Goal: Task Accomplishment & Management: Manage account settings

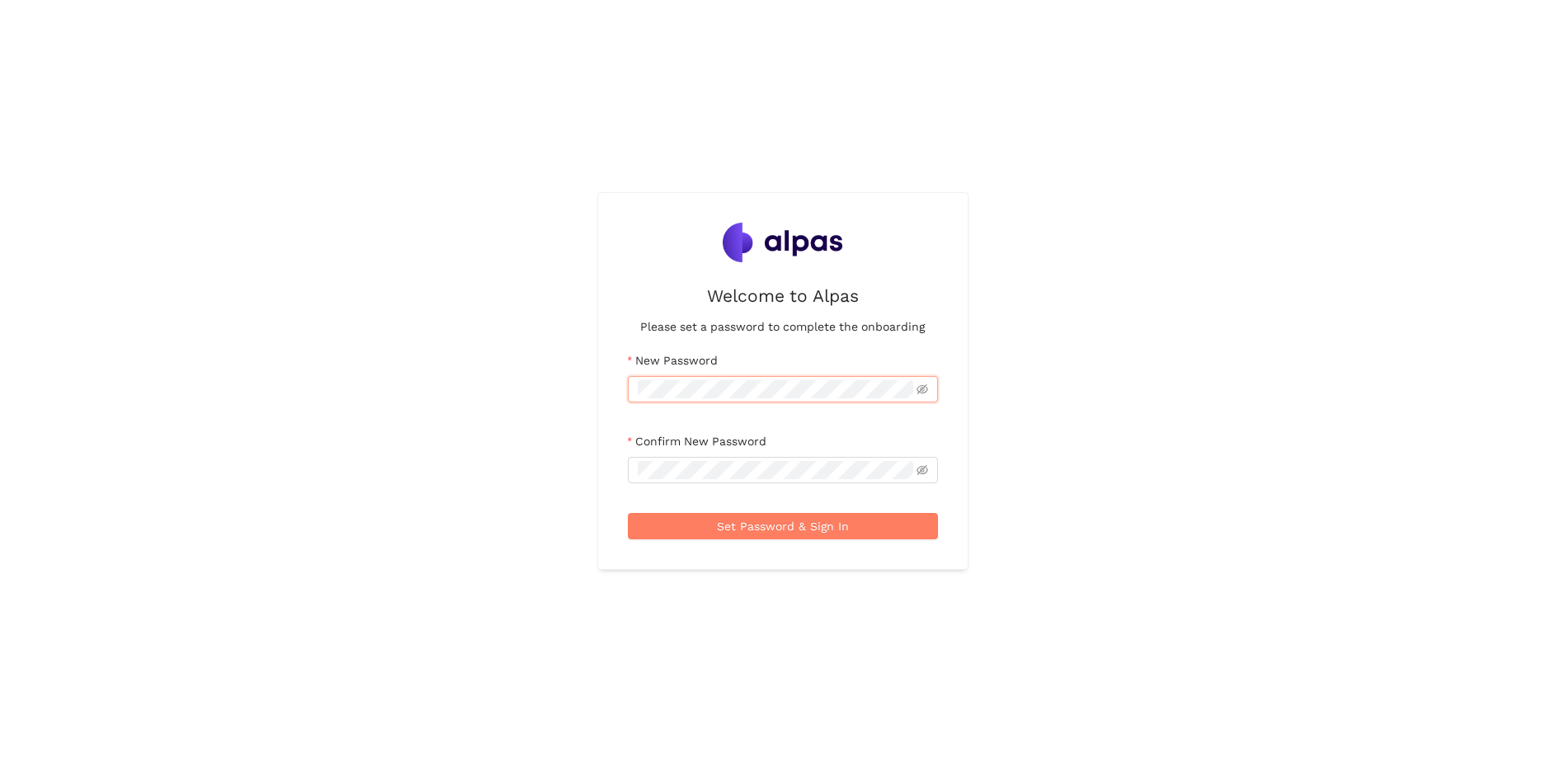
drag, startPoint x: 1283, startPoint y: 141, endPoint x: 1071, endPoint y: 132, distance: 213.0
click at [1285, 142] on div "Welcome to Alpas Please set a password to complete the onboarding New Password …" at bounding box center [782, 381] width 1565 height 762
click at [714, 401] on span at bounding box center [783, 389] width 310 height 26
click at [691, 519] on button "Set Password & Sign In" at bounding box center [783, 526] width 310 height 26
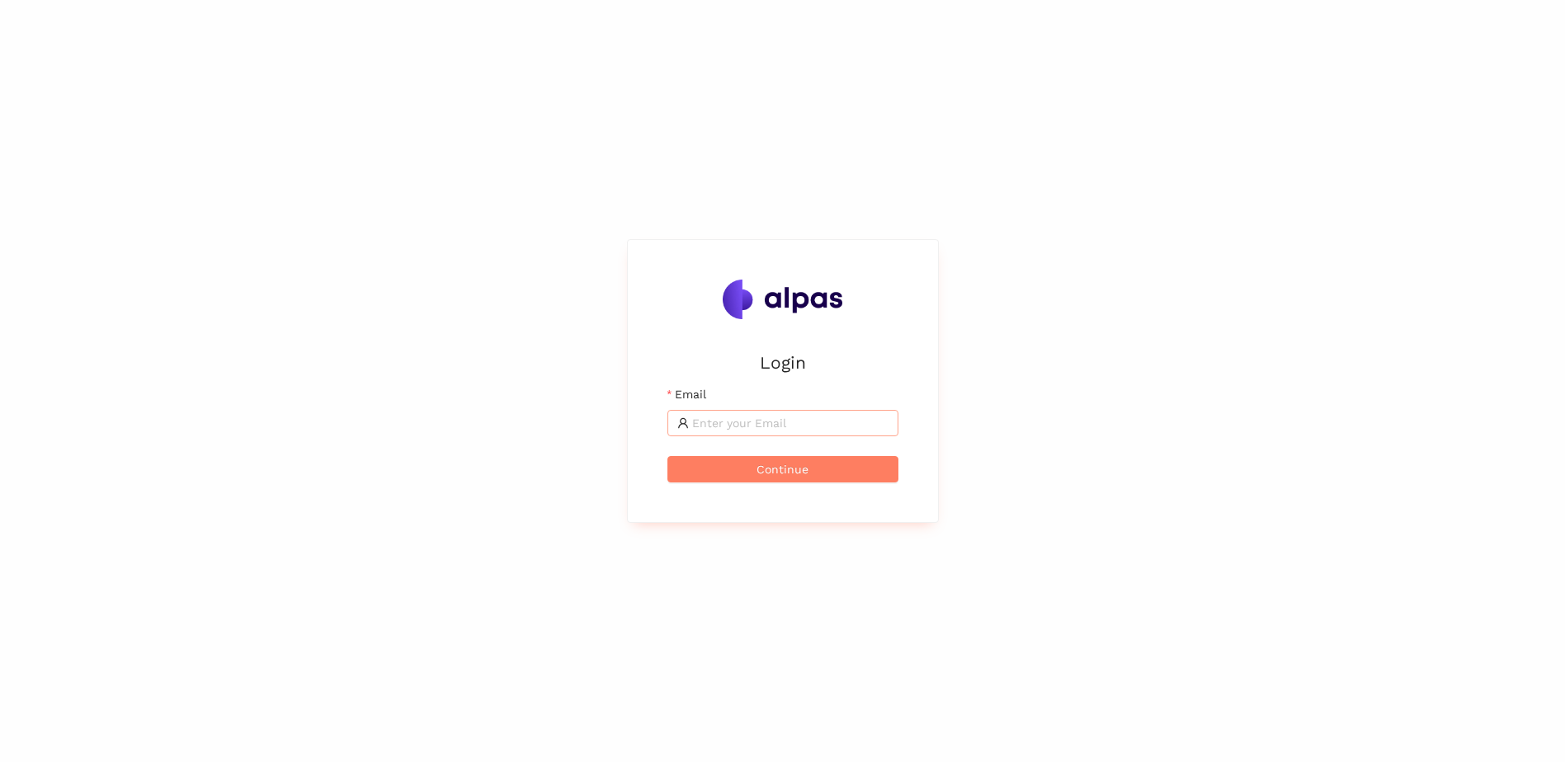
click at [727, 422] on input "Email" at bounding box center [790, 423] width 196 height 18
type input "[PERSON_NAME][EMAIL_ADDRESS][DOMAIN_NAME]"
click at [667, 456] on button "Continue" at bounding box center [782, 469] width 231 height 26
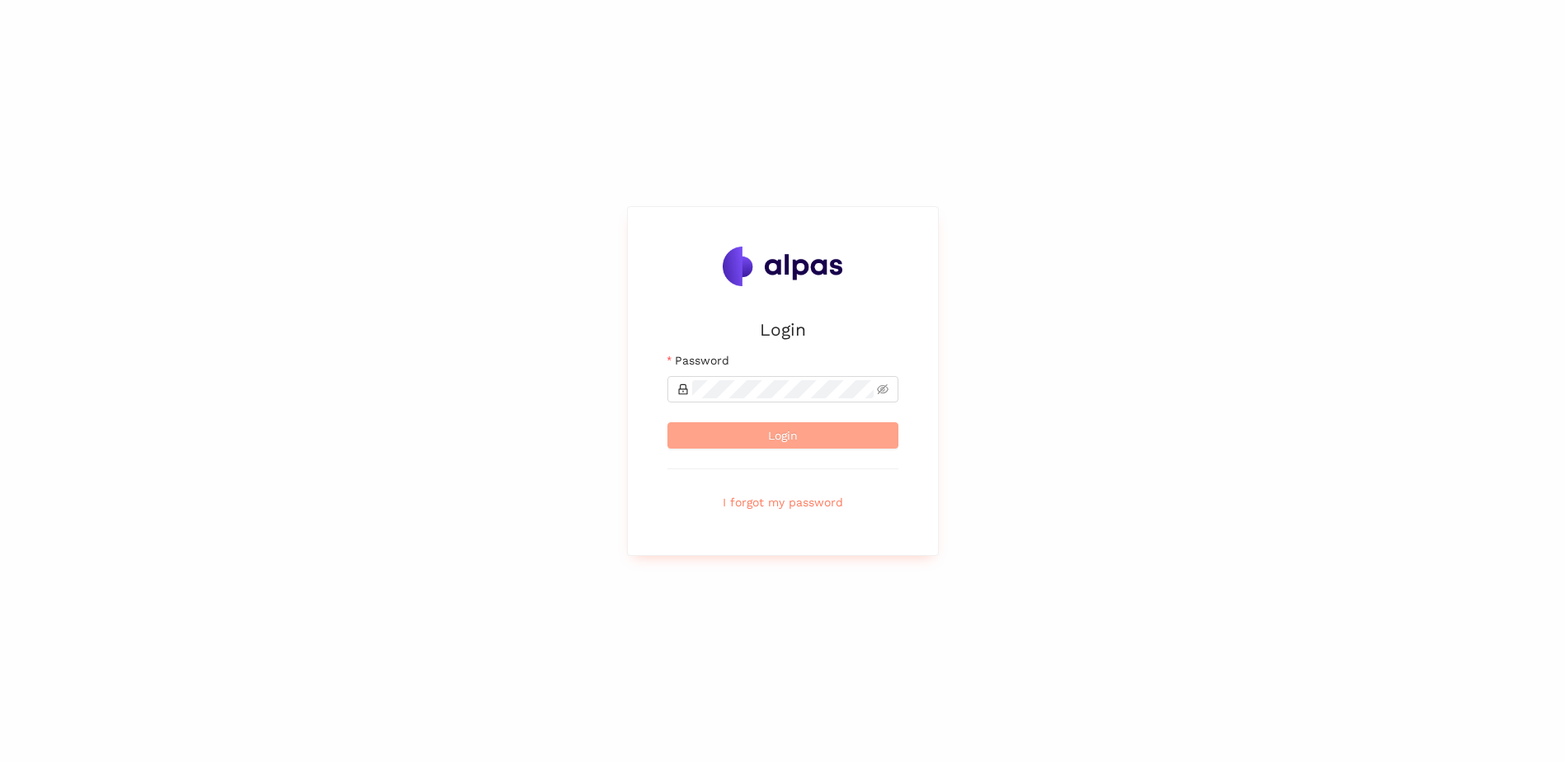
click at [757, 423] on button "Login" at bounding box center [782, 435] width 231 height 26
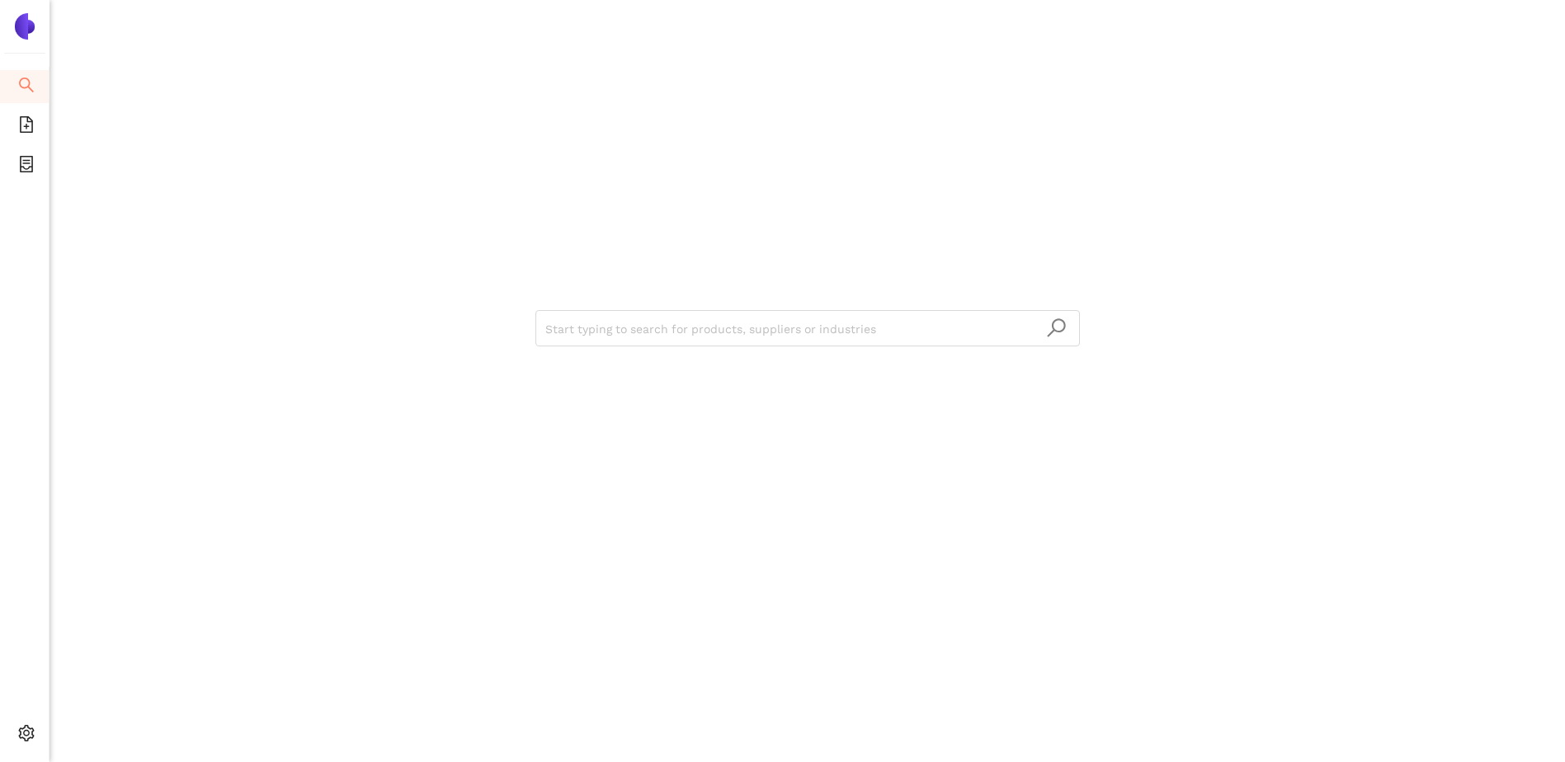
drag, startPoint x: 639, startPoint y: 445, endPoint x: 435, endPoint y: 350, distance: 225.1
click at [639, 445] on div "Start typing to search for products, suppliers or industries" at bounding box center [808, 326] width 990 height 653
